Goal: Task Accomplishment & Management: Complete application form

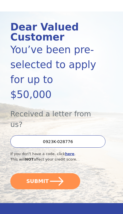
click at [34, 173] on button "SUBMIT" at bounding box center [45, 181] width 70 height 16
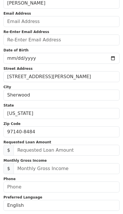
scroll to position [51, 0]
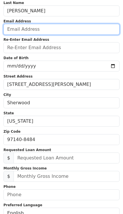
click at [85, 30] on input "email" at bounding box center [61, 29] width 116 height 11
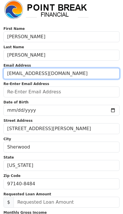
type input "hmbrown24@hotmail.com"
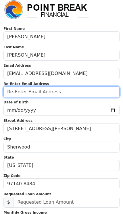
click at [80, 91] on input "email" at bounding box center [61, 91] width 116 height 11
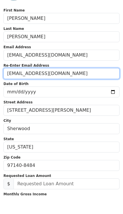
type input "hmbrown24@hotmail.com"
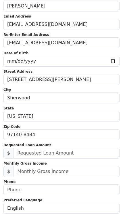
scroll to position [56, 0]
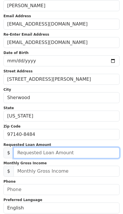
click at [79, 153] on input "text" at bounding box center [66, 152] width 106 height 11
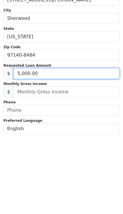
type input "50,000.00"
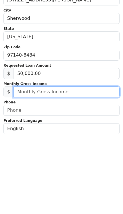
click at [76, 166] on input "text" at bounding box center [66, 171] width 106 height 11
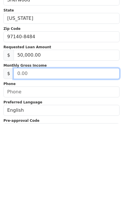
click at [99, 159] on input "text" at bounding box center [66, 164] width 106 height 11
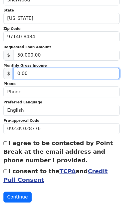
scroll to position [154, 0]
type input "5,300.00"
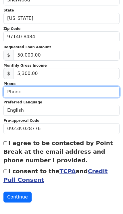
click at [80, 91] on input "text" at bounding box center [61, 91] width 116 height 11
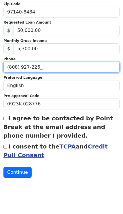
type input "(808) 927-2269"
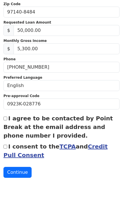
scroll to position [159, 0]
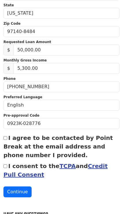
click at [6, 134] on div "I agree to be contacted by Point Break at the email address and phone number I …" at bounding box center [61, 147] width 116 height 26
click at [7, 137] on input "I agree to be contacted by Point Break at the email address and phone number I …" at bounding box center [5, 138] width 4 height 4
checkbox input "true"
click at [6, 167] on input "I consent to the TCPA and Credit Pull Consent" at bounding box center [5, 166] width 4 height 4
checkbox input "true"
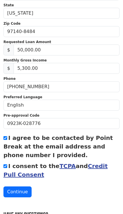
click at [18, 190] on button "Continue" at bounding box center [17, 191] width 28 height 11
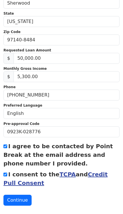
click at [24, 198] on button "Continue" at bounding box center [17, 200] width 28 height 11
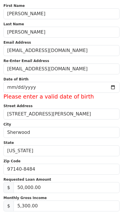
scroll to position [0, 0]
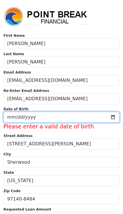
click at [90, 118] on input "date" at bounding box center [61, 117] width 116 height 11
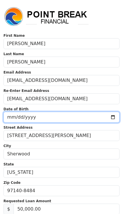
click at [70, 120] on input "1976-09-03" at bounding box center [61, 117] width 116 height 11
type input "1976-09-09"
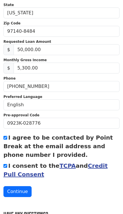
scroll to position [159, 0]
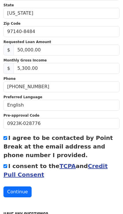
click at [20, 192] on button "Continue" at bounding box center [17, 191] width 28 height 11
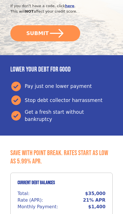
scroll to position [198, 0]
